Goal: Navigation & Orientation: Find specific page/section

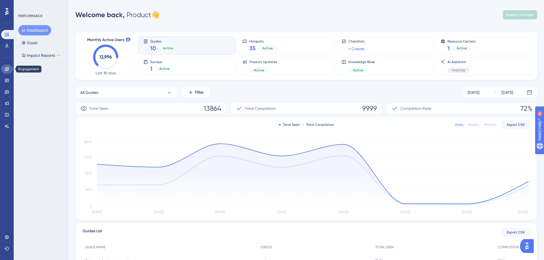
click at [2, 69] on link at bounding box center [6, 69] width 11 height 9
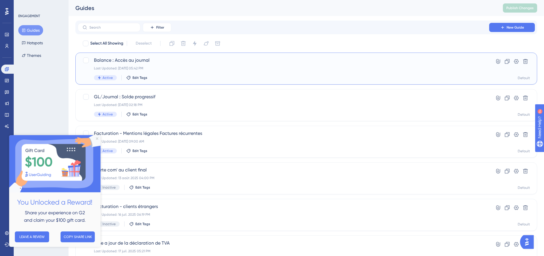
click at [142, 61] on span "Balance : Accès au journal" at bounding box center [283, 60] width 379 height 7
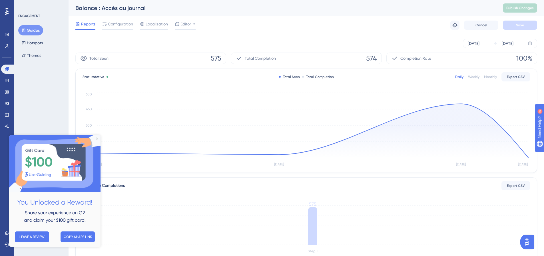
click at [97, 138] on icon "Close Preview" at bounding box center [97, 138] width 2 height 2
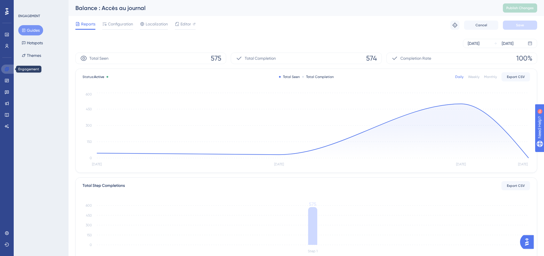
click at [9, 66] on link at bounding box center [8, 69] width 14 height 9
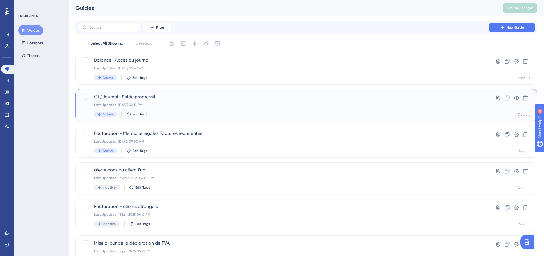
click at [163, 96] on span "GL/Journal : Solde progressif" at bounding box center [283, 96] width 379 height 7
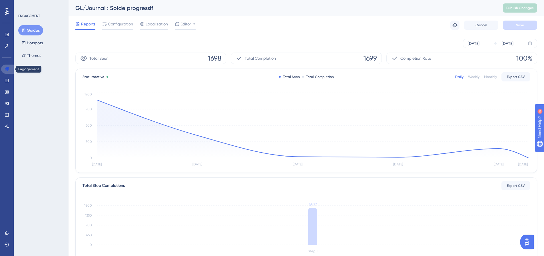
click at [6, 68] on icon at bounding box center [7, 69] width 4 height 4
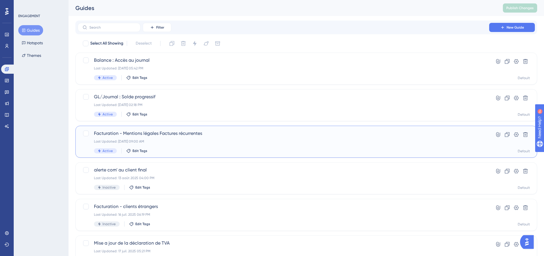
click at [142, 136] on span "Facturation - Mentions légales Factures récurrentes" at bounding box center [283, 133] width 379 height 7
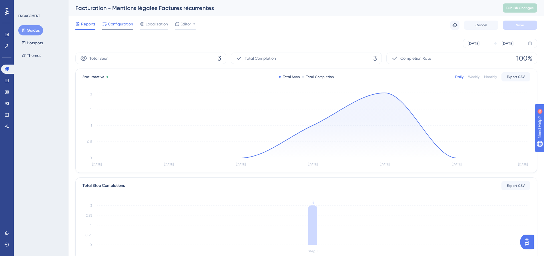
click at [118, 25] on span "Configuration" at bounding box center [120, 24] width 25 height 7
